Goal: Submit feedback/report problem

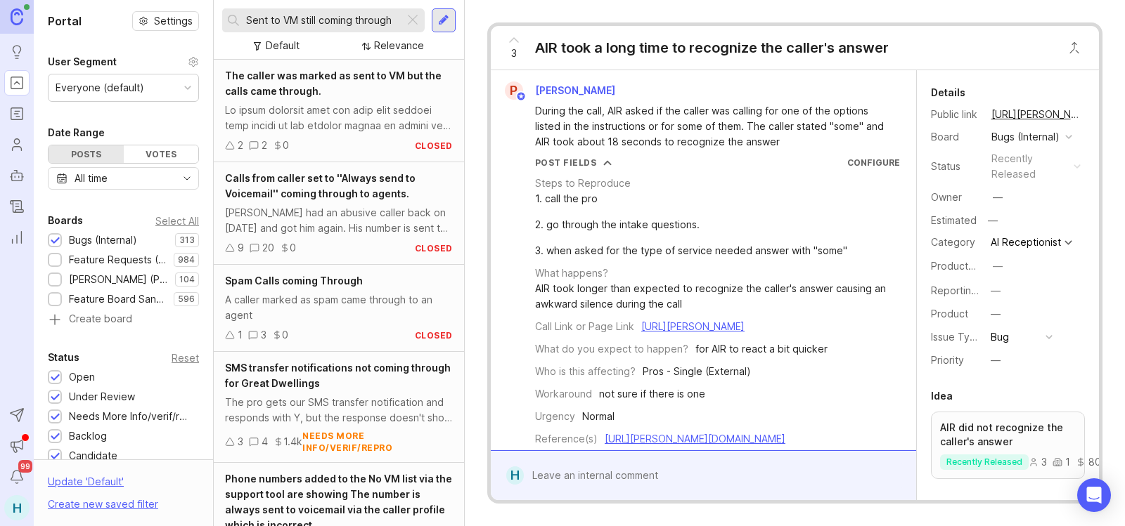
type input "Sent to VM still coming through"
click at [349, 233] on div "[PERSON_NAME] had an abusive caller back on [DATE] and got him again. His numbe…" at bounding box center [339, 220] width 228 height 31
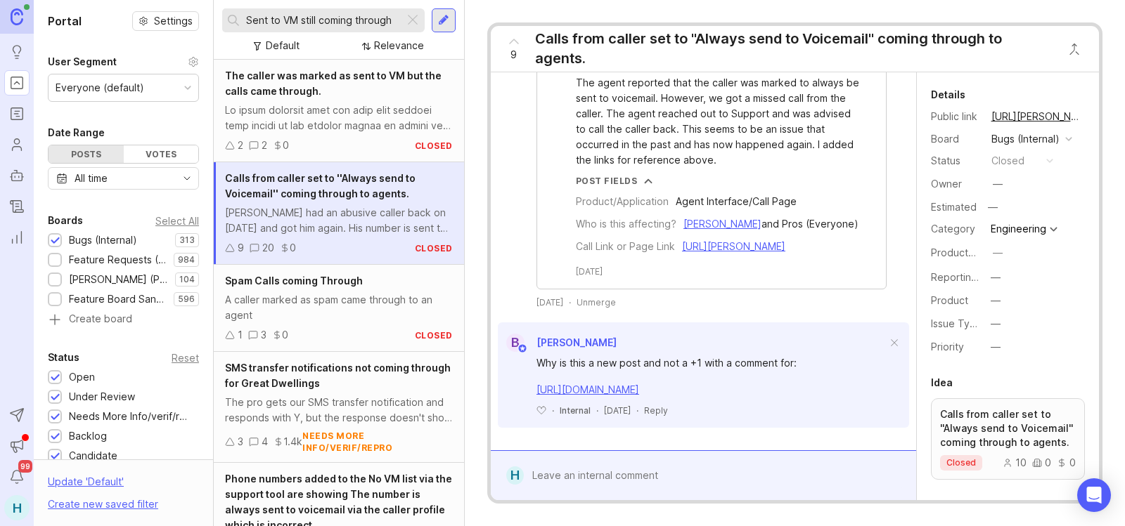
scroll to position [2891, 0]
click at [298, 119] on div at bounding box center [339, 118] width 228 height 31
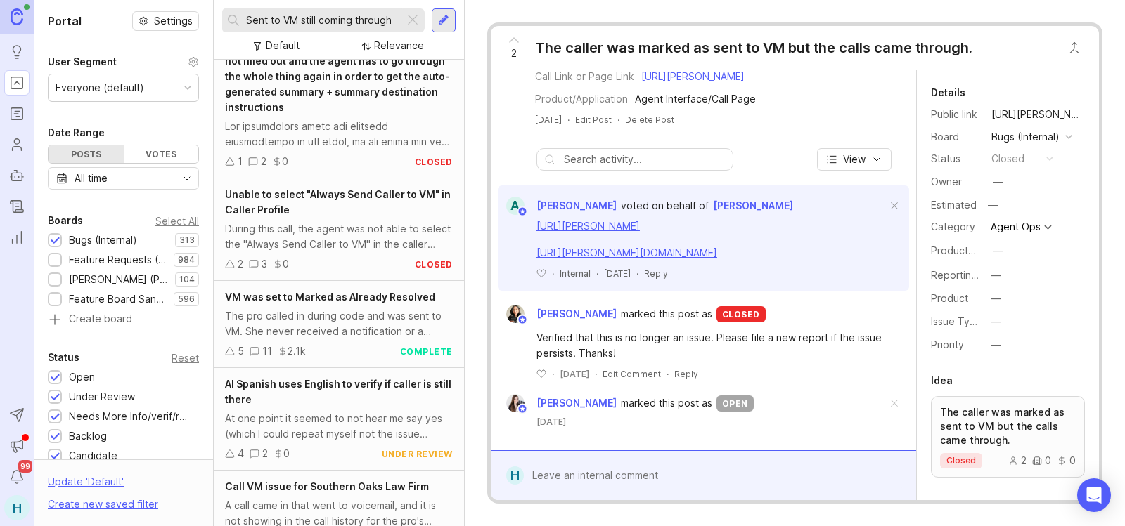
scroll to position [773, 0]
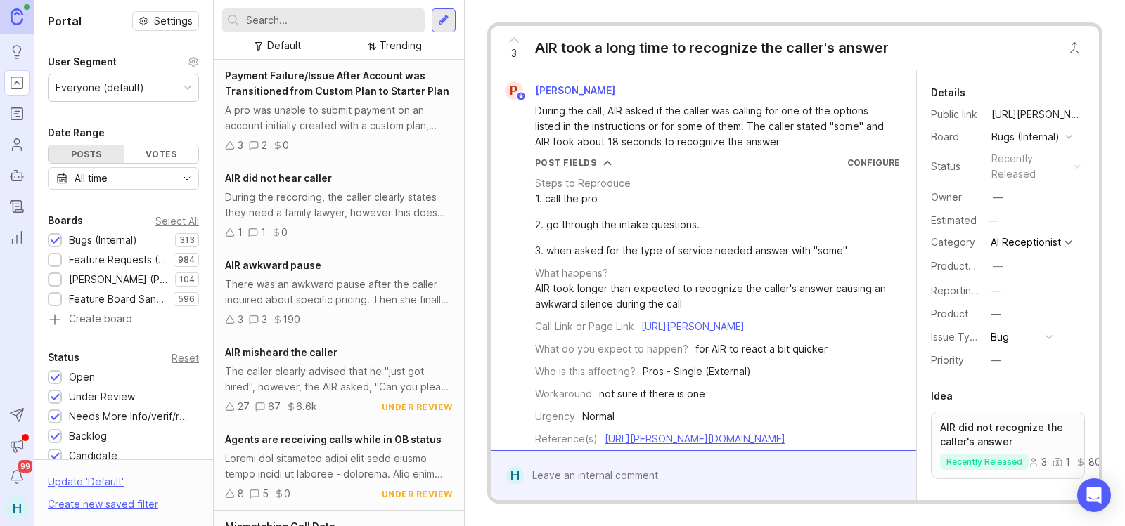
click at [443, 18] on div at bounding box center [443, 20] width 11 height 13
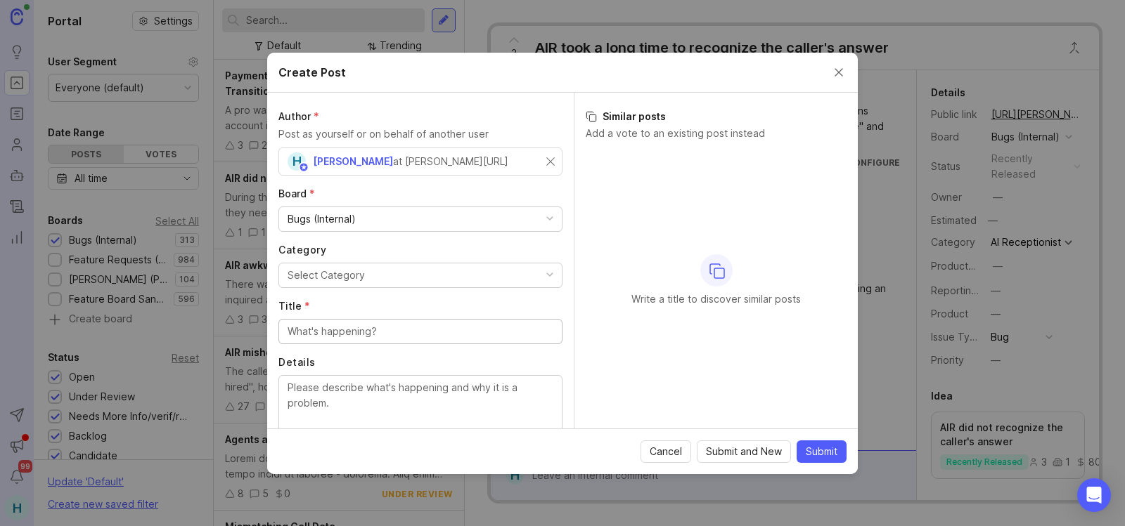
click at [439, 214] on div "Bugs (Internal)" at bounding box center [420, 219] width 283 height 24
click at [361, 266] on button "Select Category" at bounding box center [420, 275] width 284 height 25
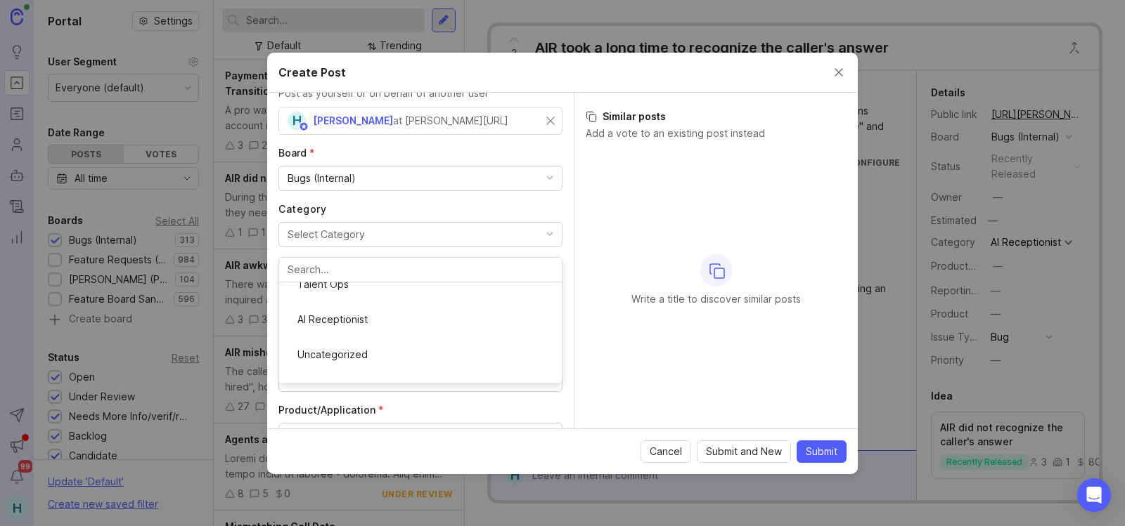
scroll to position [70, 0]
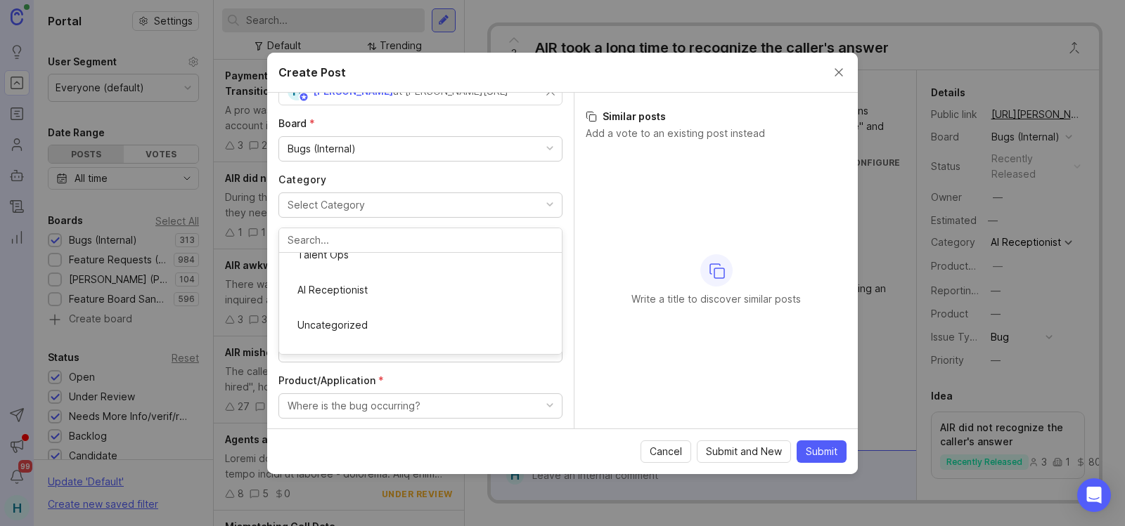
click at [639, 365] on div "Write a title to discover similar posts" at bounding box center [716, 280] width 261 height 263
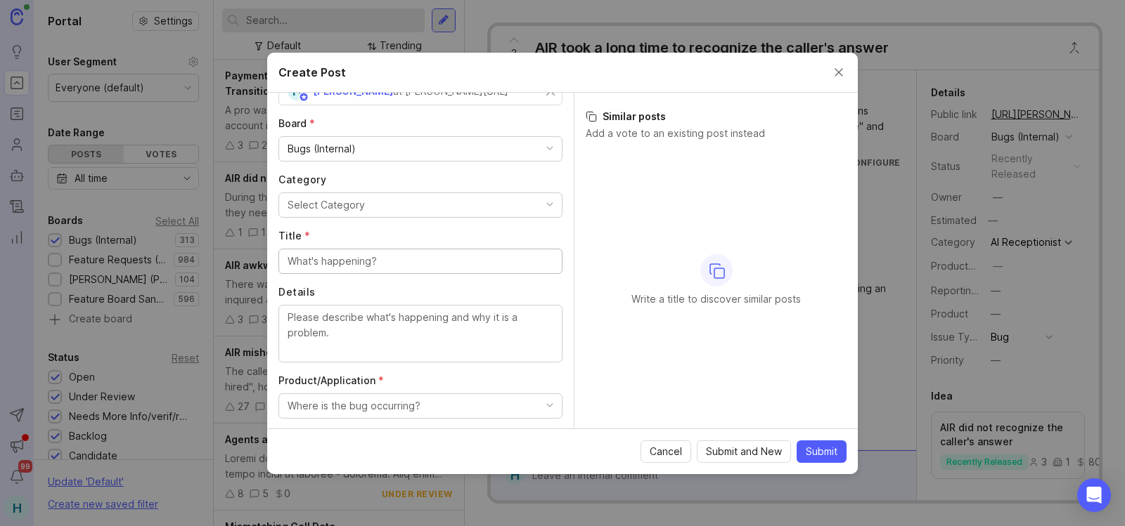
click at [451, 268] on input "Title *" at bounding box center [420, 261] width 266 height 15
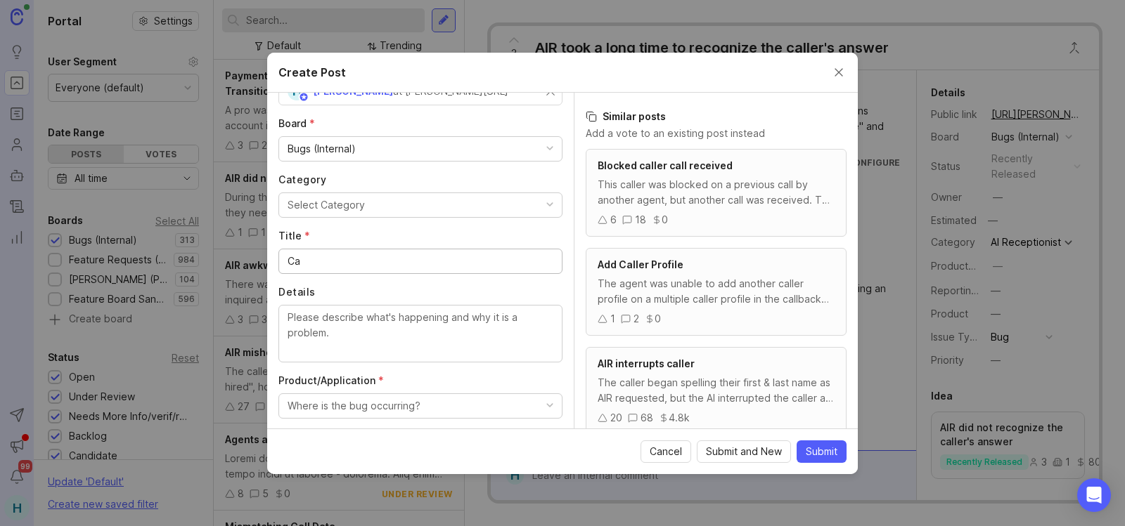
type input "C"
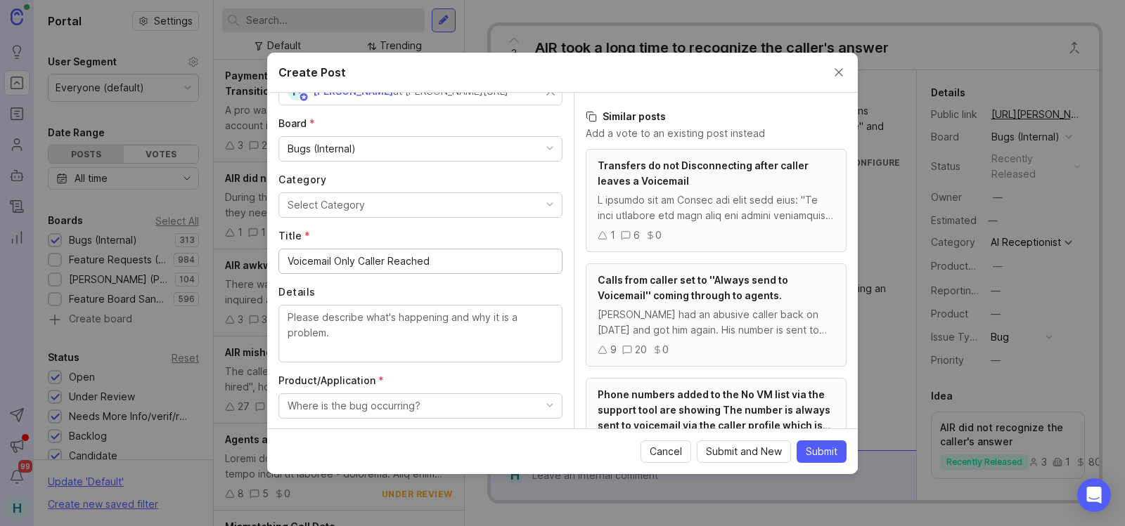
click at [448, 259] on input "Voicemail Only Caller Reached" at bounding box center [420, 261] width 266 height 15
type input "Voicemail Only Caller Reached Receptionist"
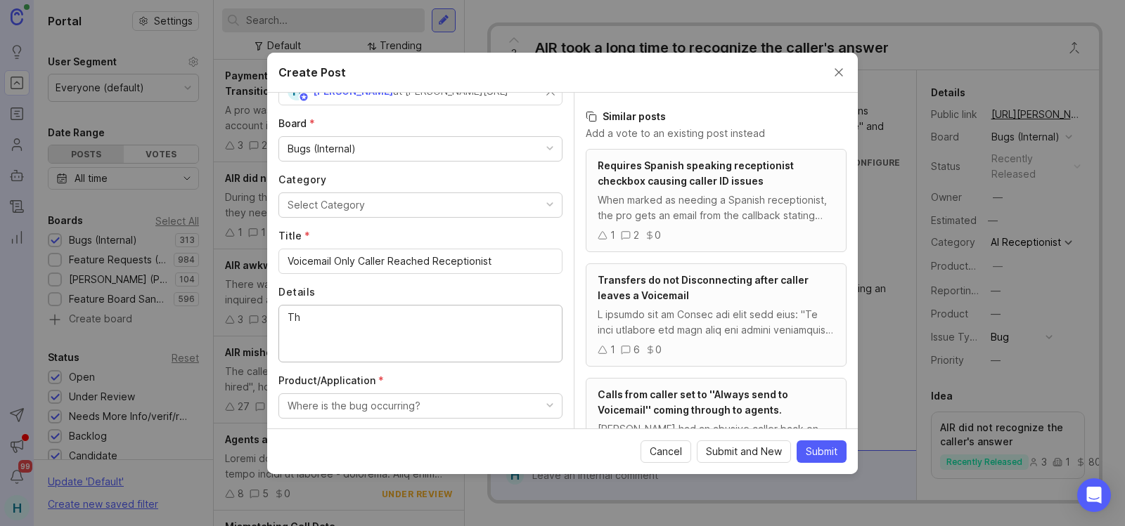
type textarea "T"
drag, startPoint x: 336, startPoint y: 306, endPoint x: 313, endPoint y: 319, distance: 26.8
paste textarea "https://agent.smith.ai/agent/call/CA6cddc96424ed2644eec20872412c310a/"
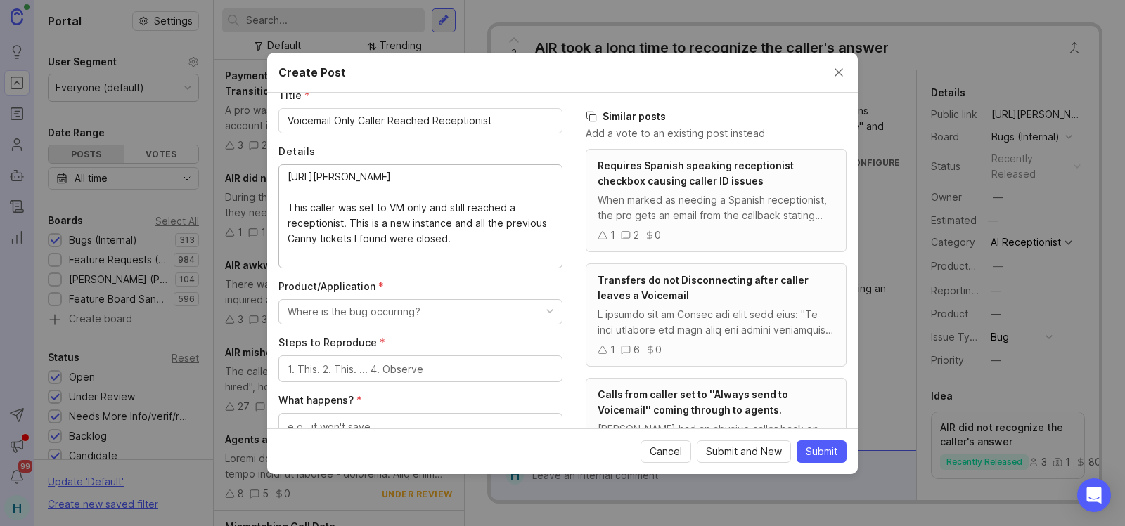
scroll to position [351, 0]
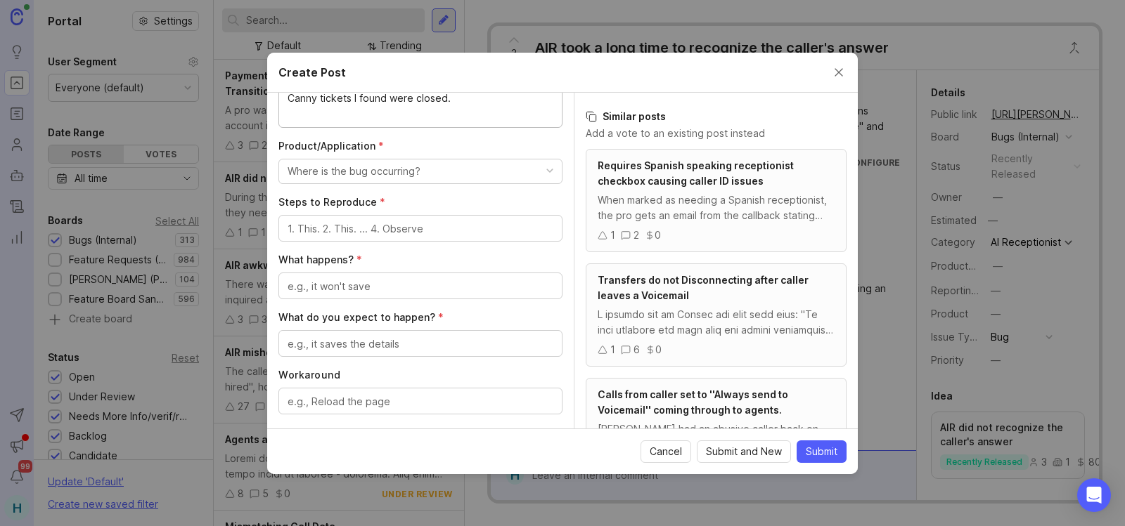
type textarea "https://agent.smith.ai/agent/call/CA6cddc96424ed2644eec20872412c310a/ This call…"
click at [413, 181] on button "Where is the bug occurring?" at bounding box center [420, 171] width 284 height 25
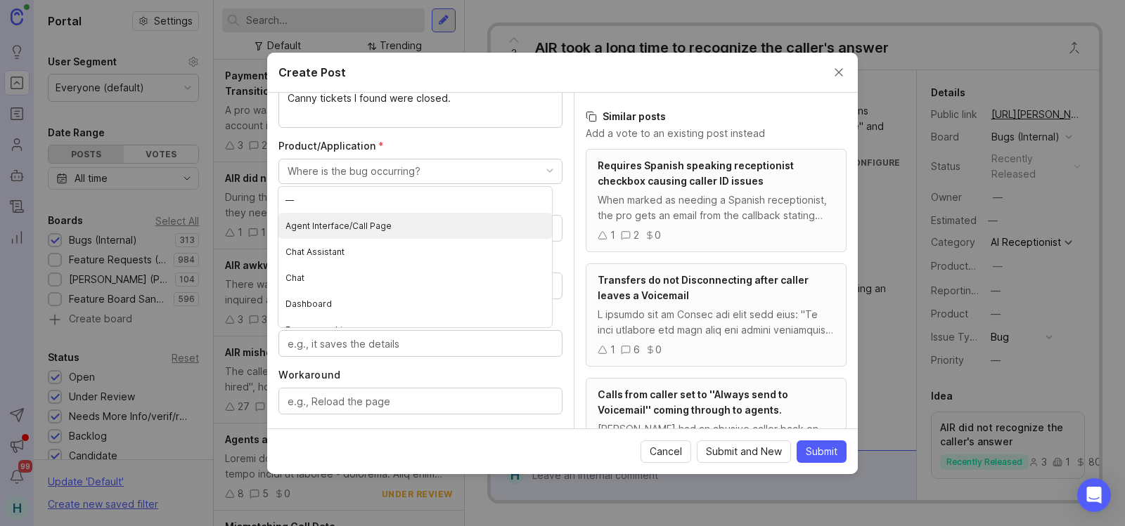
click at [431, 232] on Page "Agent Interface/Call Page" at bounding box center [414, 226] width 273 height 26
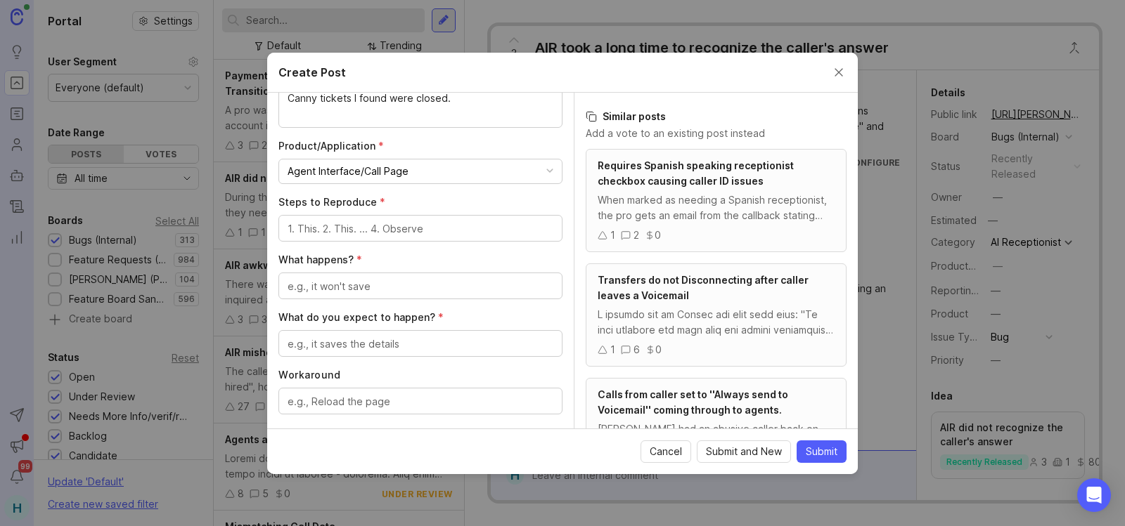
click at [405, 229] on textarea "Steps to Reproduce *" at bounding box center [420, 228] width 266 height 15
type textarea "Set Caller to VM Always."
type textarea "Caller still got to receptionist"
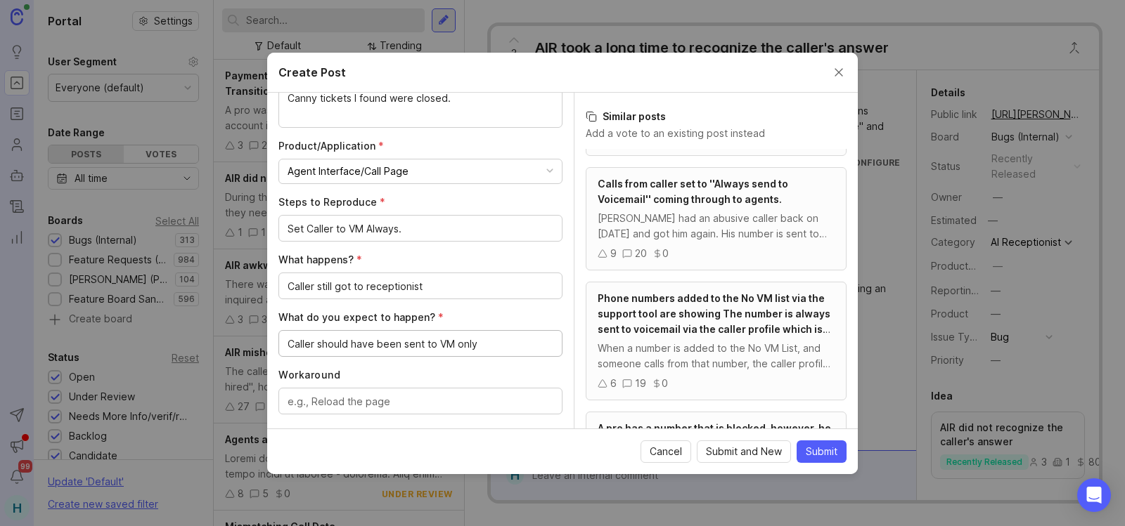
scroll to position [562, 0]
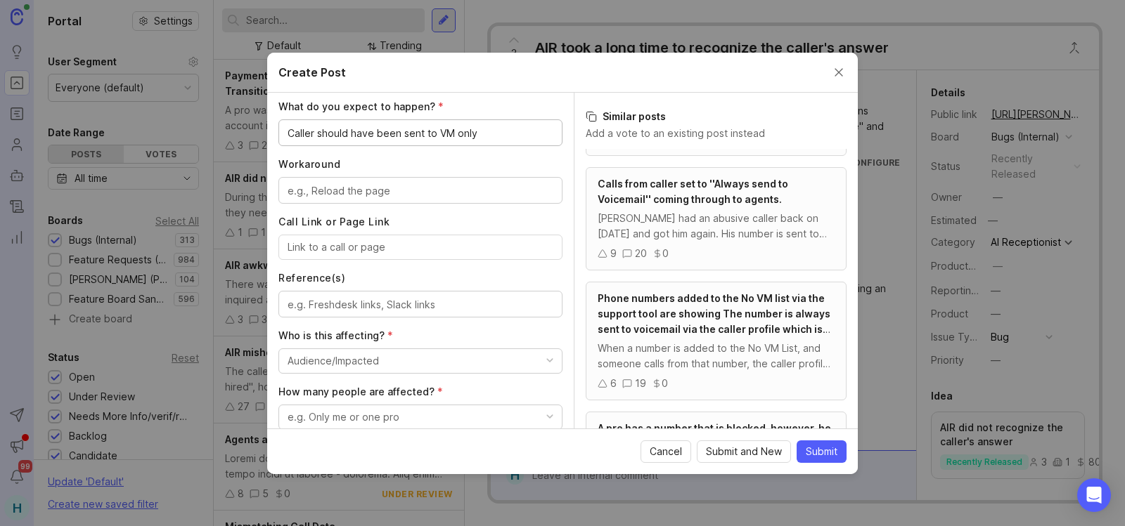
type textarea "Caller should have been sent to VM only"
click at [338, 259] on div at bounding box center [420, 247] width 284 height 25
paste input "https://agent.smith.ai/agent/call/CA6cddc96424ed2644eec20872412c310a/"
type input "https://agent.smith.ai/agent/call/CA6cddc96424ed2644eec20872412c310a/"
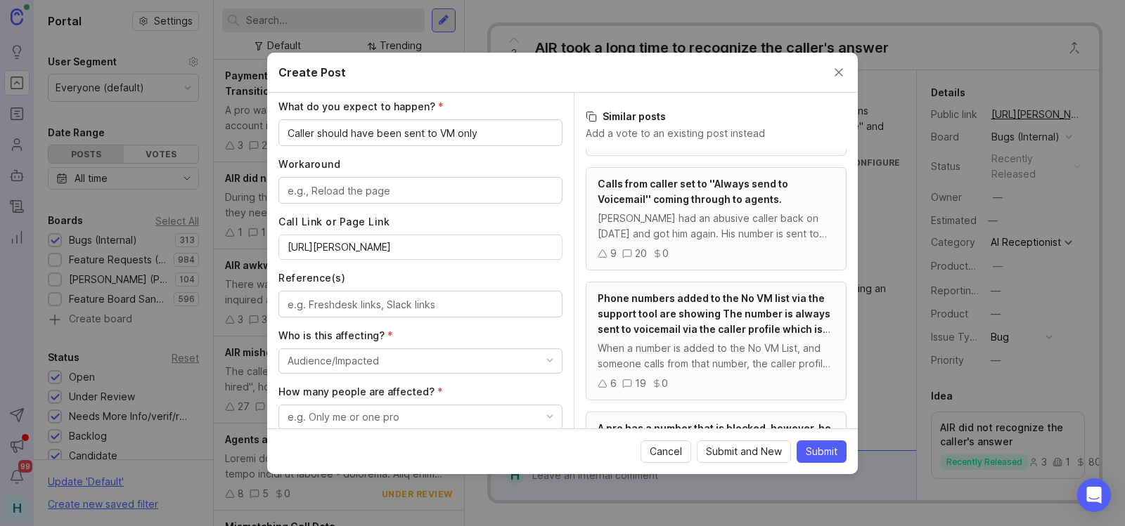
click at [390, 366] on button "Audience/Impacted" at bounding box center [420, 361] width 284 height 25
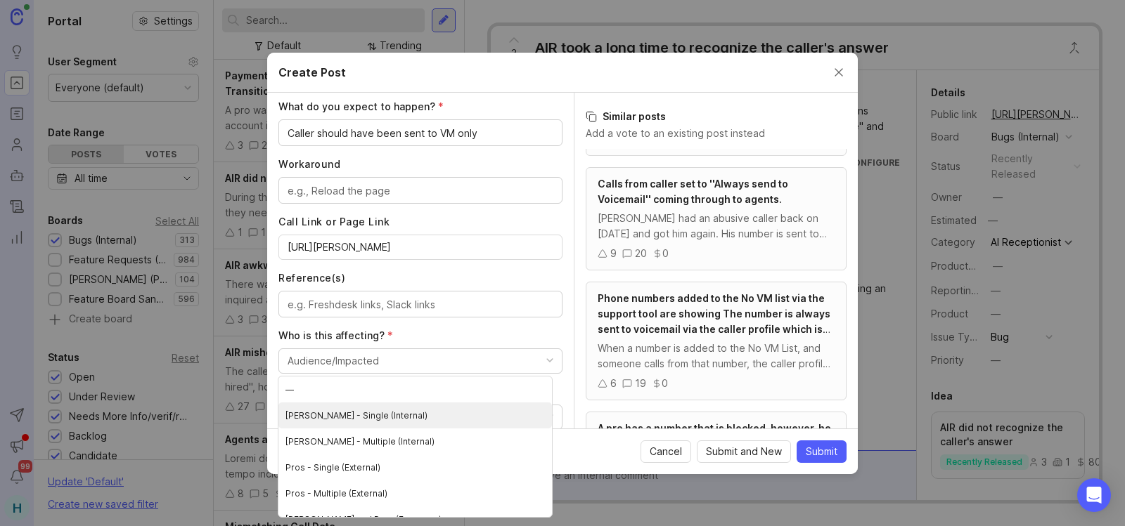
click at [371, 421] on \(Internal\) "Smith.ai - Single (Internal)" at bounding box center [414, 416] width 273 height 26
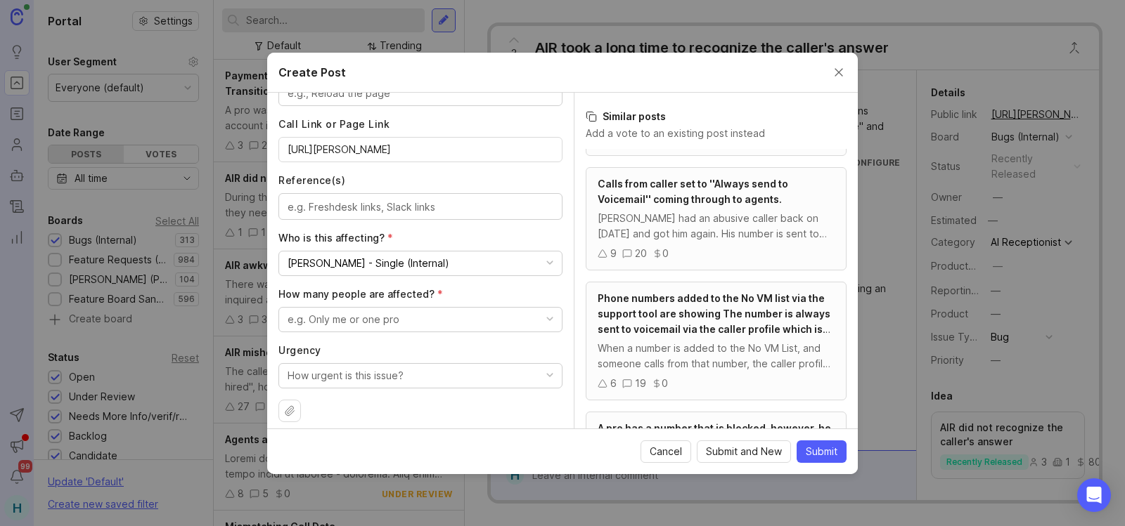
scroll to position [671, 0]
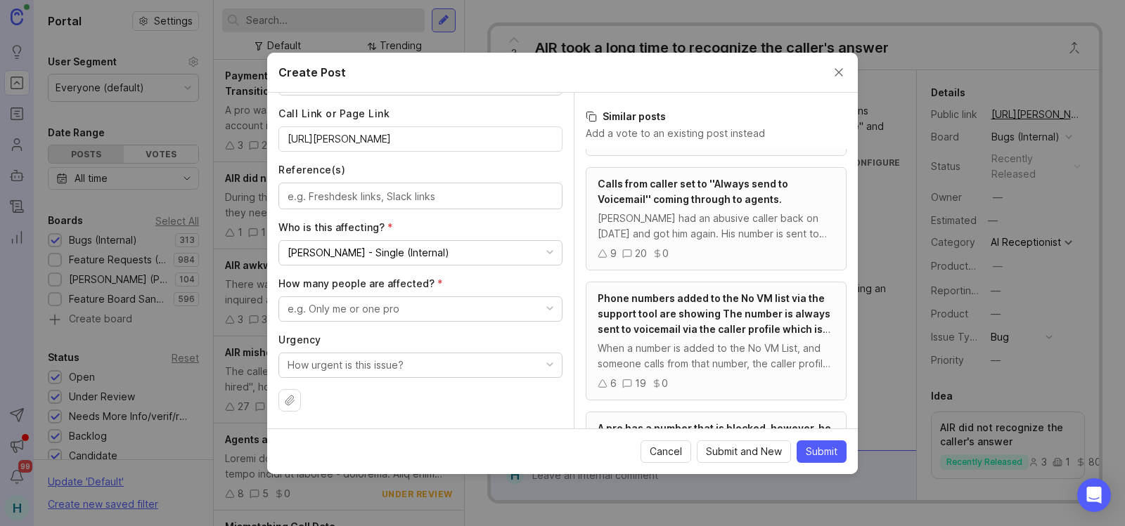
click at [429, 300] on button "e.g. Only me or one pro" at bounding box center [420, 309] width 284 height 25
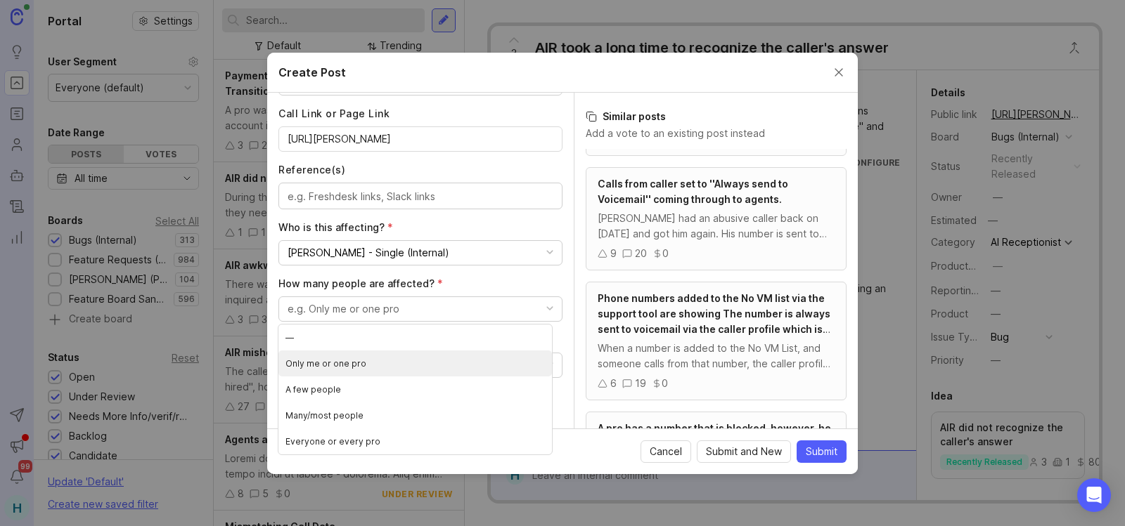
click at [371, 356] on pro "Only me or one pro" at bounding box center [414, 364] width 273 height 26
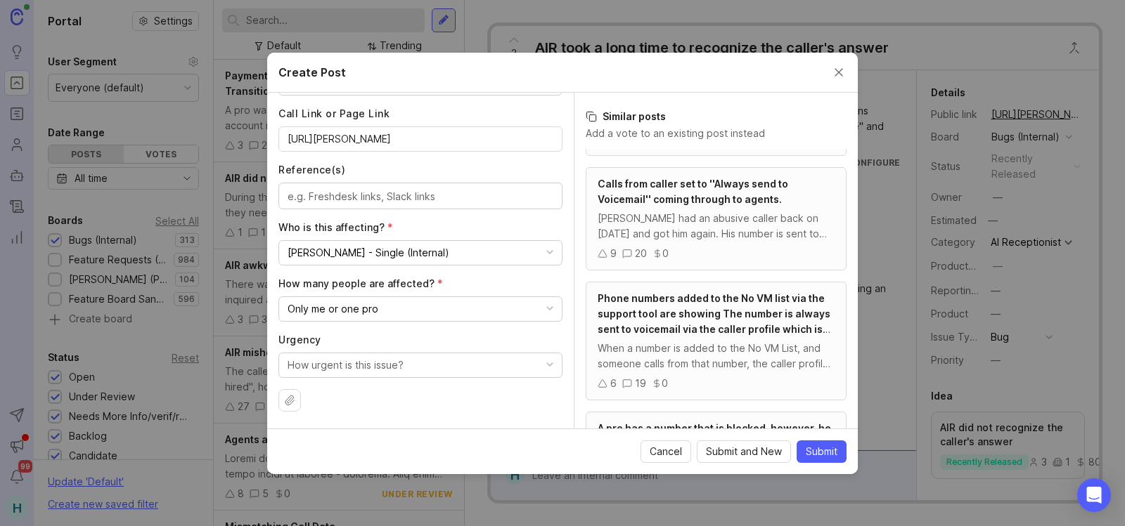
click at [353, 371] on div "How urgent is this issue?" at bounding box center [345, 365] width 116 height 15
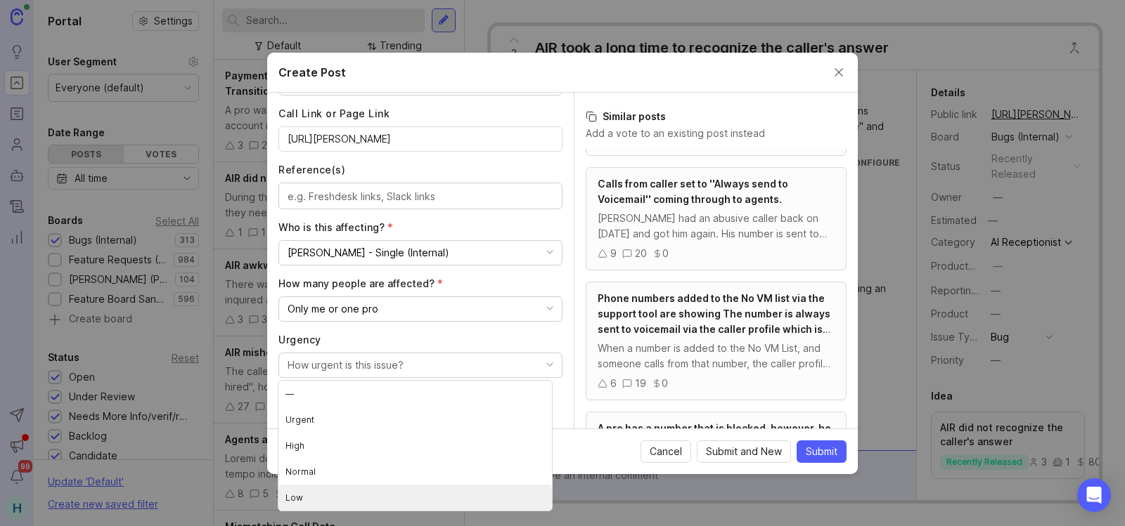
click at [350, 497] on li "Low" at bounding box center [414, 498] width 273 height 26
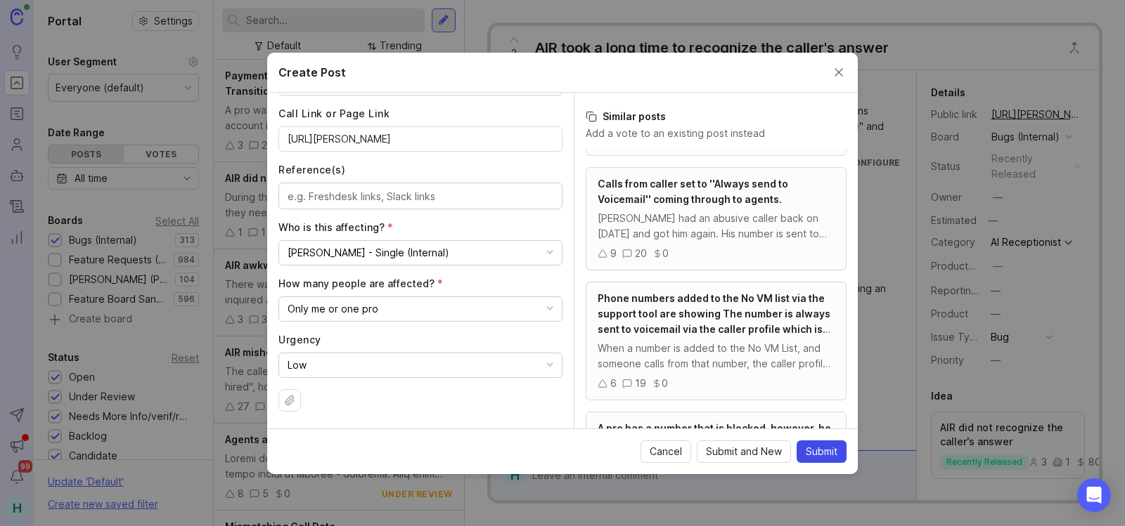
click at [799, 451] on button "Submit" at bounding box center [821, 452] width 50 height 22
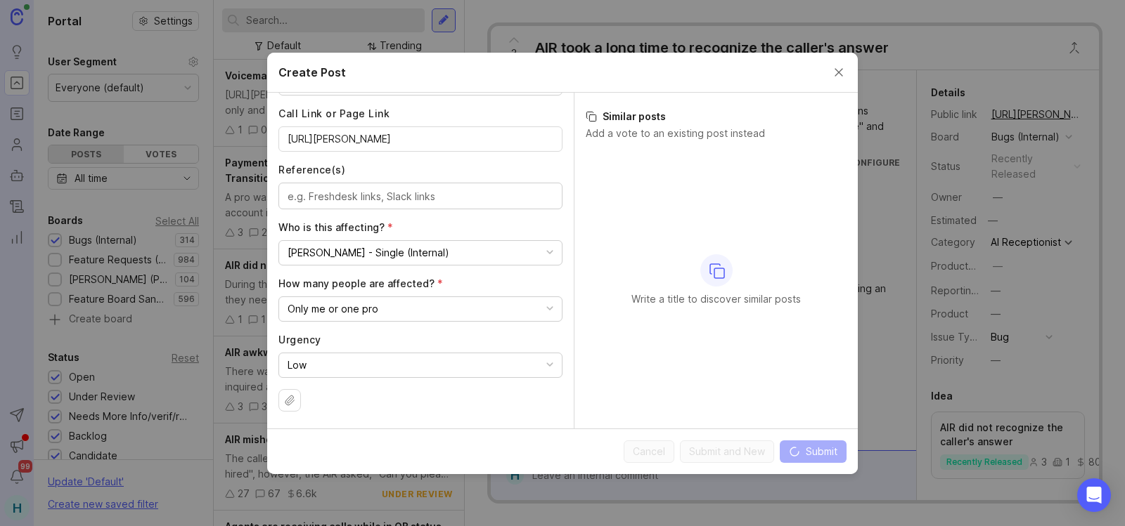
scroll to position [0, 0]
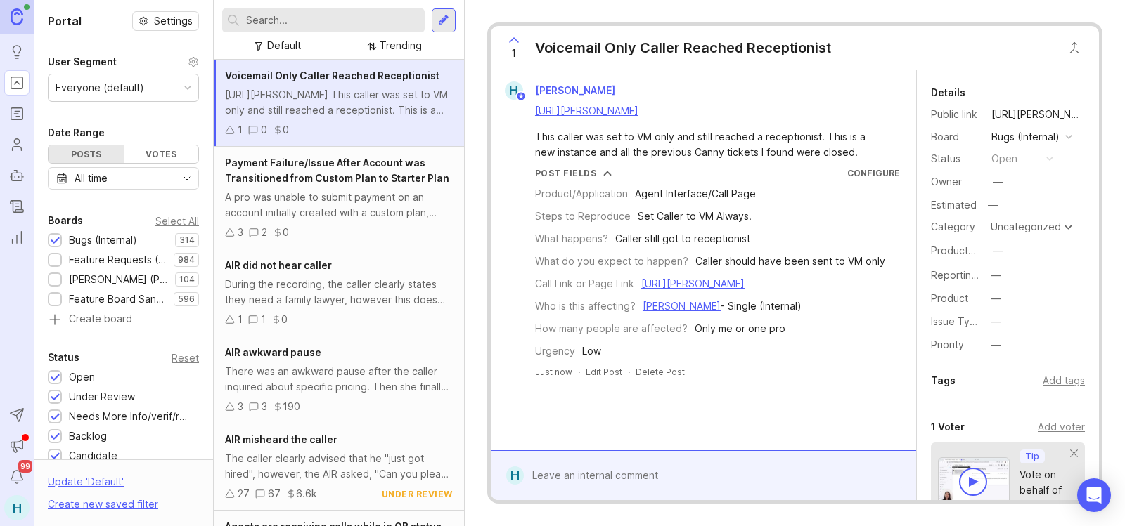
click at [997, 116] on link "https://feedback.smith.ai/bugs-internal/p/voicemail-only-caller-reached-recepti…" at bounding box center [1036, 114] width 98 height 18
